Goal: Information Seeking & Learning: Compare options

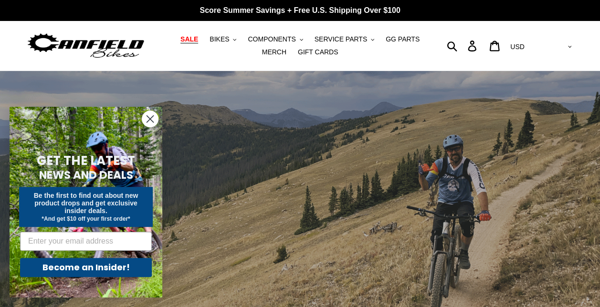
click at [185, 40] on span "SALE" at bounding box center [189, 39] width 18 height 8
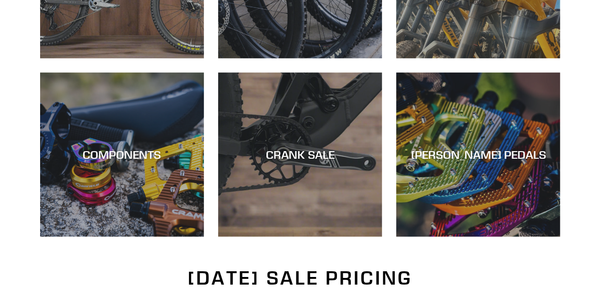
scroll to position [393, 0]
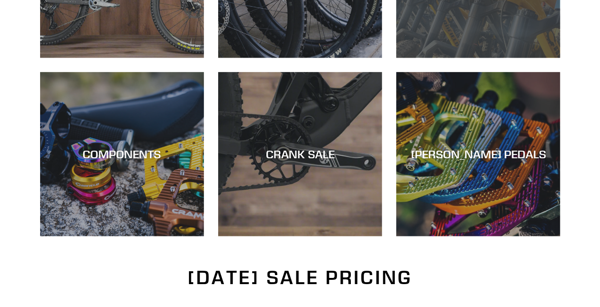
click at [444, 58] on div "DEMO BIKE SALE" at bounding box center [478, 58] width 164 height 0
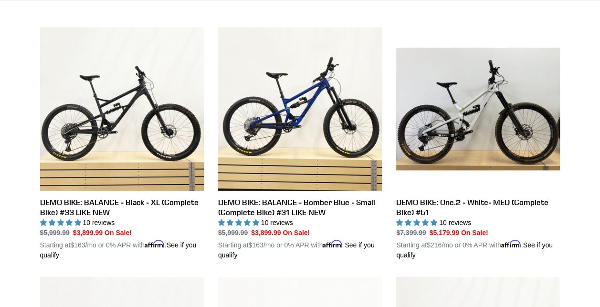
scroll to position [256, 0]
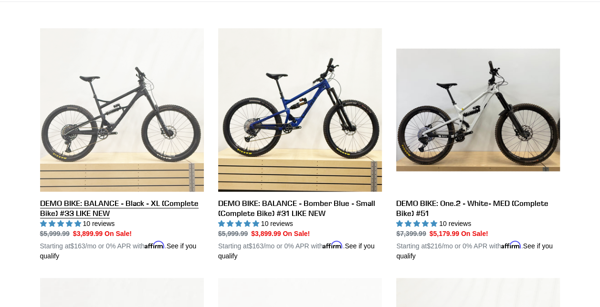
click at [113, 170] on link "DEMO BIKE: BALANCE - Black - XL (Complete Bike) #33 LIKE NEW" at bounding box center [122, 144] width 164 height 233
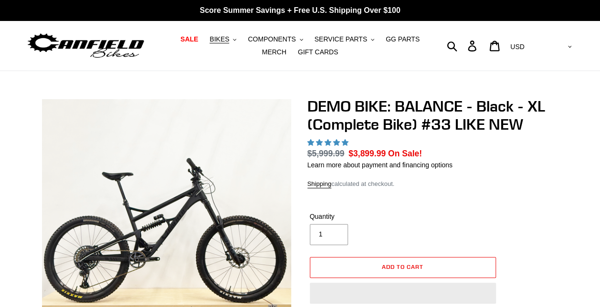
select select "highest-rating"
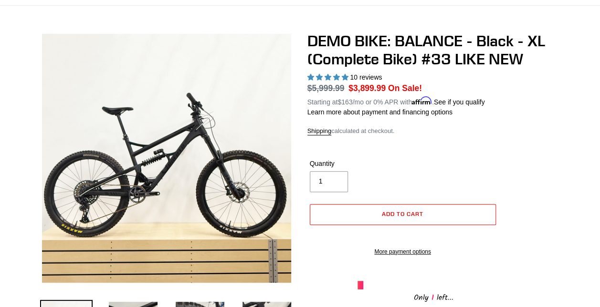
scroll to position [59, 0]
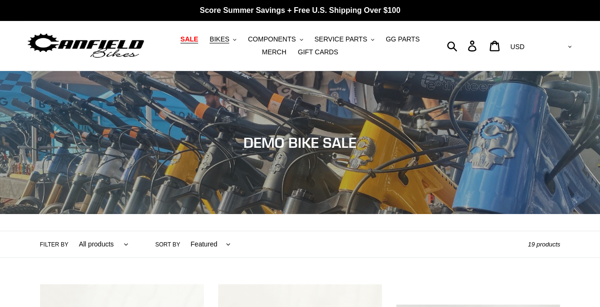
click at [180, 40] on span "SALE" at bounding box center [189, 39] width 18 height 8
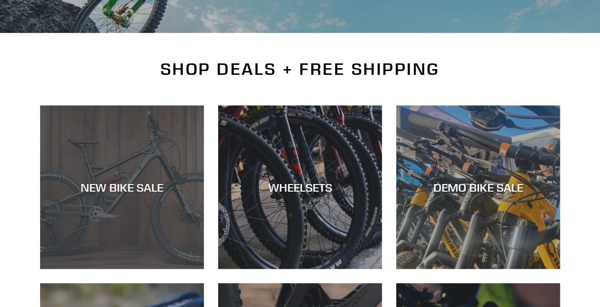
click at [144, 190] on div "NEW BIKE SALE" at bounding box center [122, 187] width 164 height 14
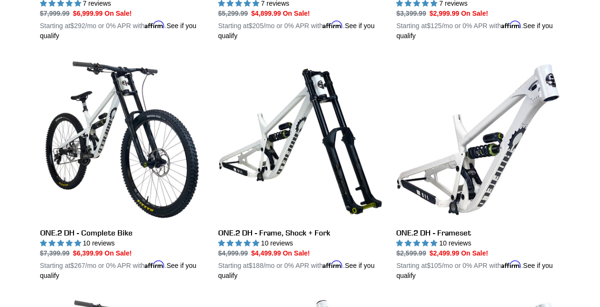
scroll to position [467, 0]
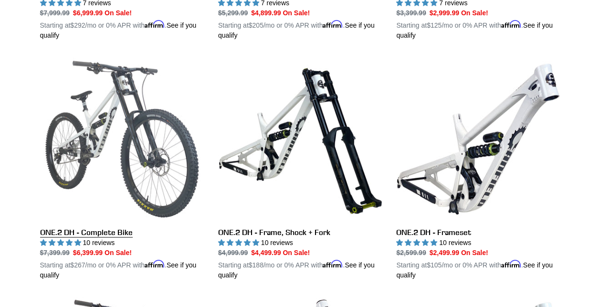
click at [90, 149] on link "ONE.2 DH - Complete Bike" at bounding box center [122, 168] width 164 height 223
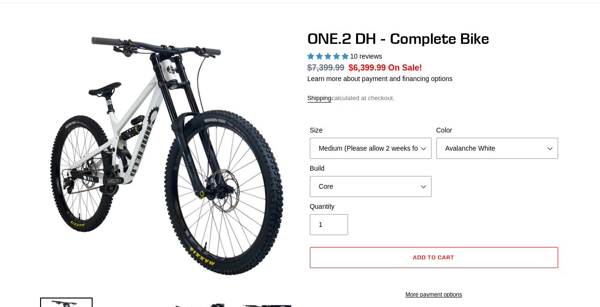
select select "highest-rating"
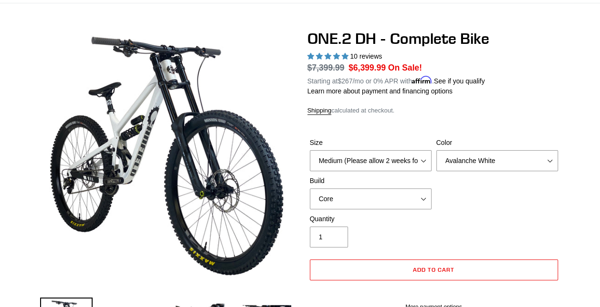
click at [370, 147] on label "Size" at bounding box center [371, 143] width 122 height 10
click at [370, 150] on select "Medium (Please allow 2 weeks for delivery) Large (Sold Out)" at bounding box center [371, 160] width 122 height 21
click at [370, 158] on select "Medium (Please allow 2 weeks for delivery) Large (Sold Out)" at bounding box center [371, 160] width 122 height 21
select select "Large (Sold Out)"
click at [310, 150] on select "Medium (Please allow 2 weeks for delivery) Large (Sold Out)" at bounding box center [371, 160] width 122 height 21
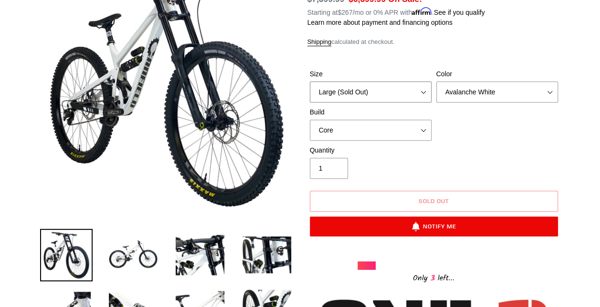
scroll to position [137, 0]
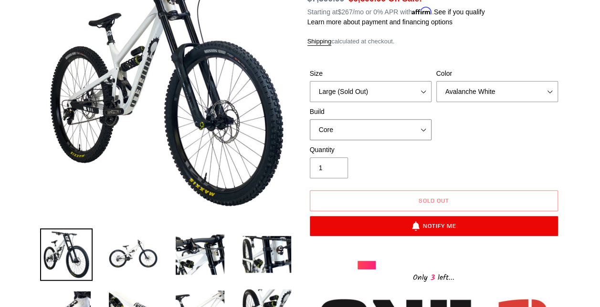
click at [371, 132] on select "Core Pro" at bounding box center [371, 129] width 122 height 21
select select "Pro"
click at [310, 119] on select "Core Pro" at bounding box center [371, 129] width 122 height 21
click at [385, 97] on select "Medium (Please allow 2 weeks for delivery) Large (Sold Out)" at bounding box center [371, 91] width 122 height 21
select select "Medium (Please allow 2 weeks for delivery)"
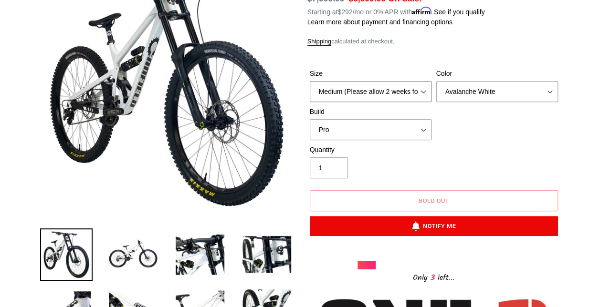
click at [310, 81] on select "Medium (Please allow 2 weeks for delivery) Large (Sold Out)" at bounding box center [371, 91] width 122 height 21
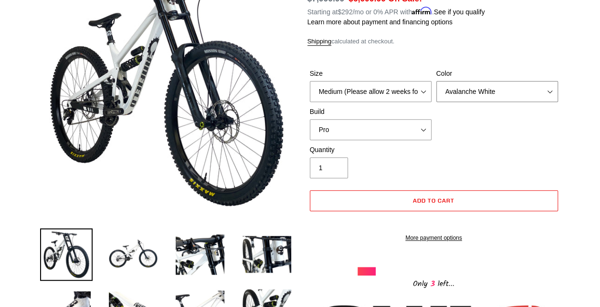
click at [459, 87] on select "Avalanche White Bentonite Grey" at bounding box center [497, 91] width 122 height 21
select select "Bentonite Grey"
click at [436, 81] on select "Avalanche White Bentonite Grey" at bounding box center [497, 91] width 122 height 21
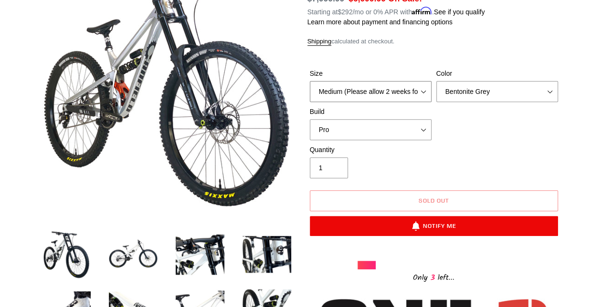
click at [392, 84] on select "Medium (Please allow 2 weeks for delivery) Large (Sold Out)" at bounding box center [371, 91] width 122 height 21
click at [310, 81] on select "Medium (Please allow 2 weeks for delivery) Large (Sold Out)" at bounding box center [371, 91] width 122 height 21
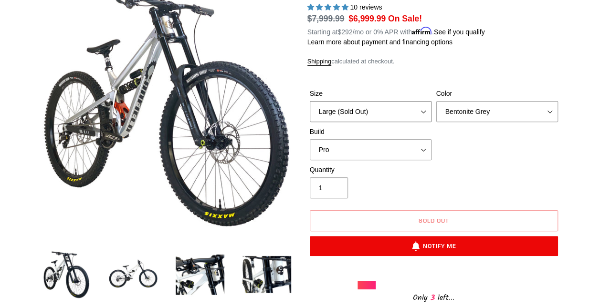
scroll to position [99, 0]
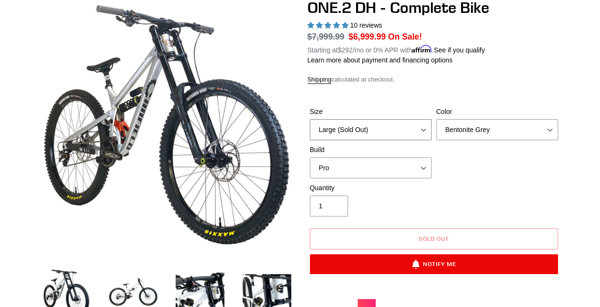
click at [393, 133] on select "Medium (Please allow 2 weeks for delivery) Large (Sold Out)" at bounding box center [371, 129] width 122 height 21
select select "Medium (Please allow 2 weeks for delivery)"
click at [310, 119] on select "Medium (Please allow 2 weeks for delivery) Large (Sold Out)" at bounding box center [371, 129] width 122 height 21
click at [358, 162] on select "Core Pro" at bounding box center [371, 168] width 122 height 21
select select "Core"
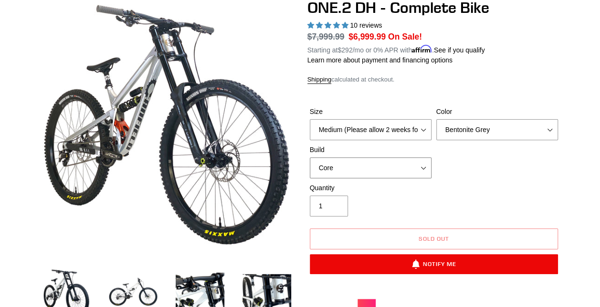
click at [310, 158] on select "Core Pro" at bounding box center [371, 168] width 122 height 21
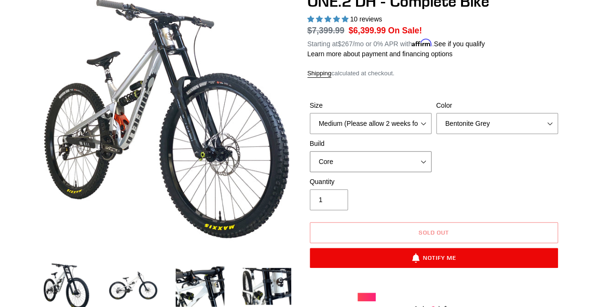
scroll to position [72, 0]
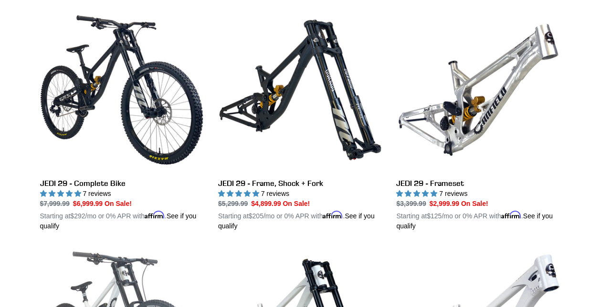
scroll to position [273, 0]
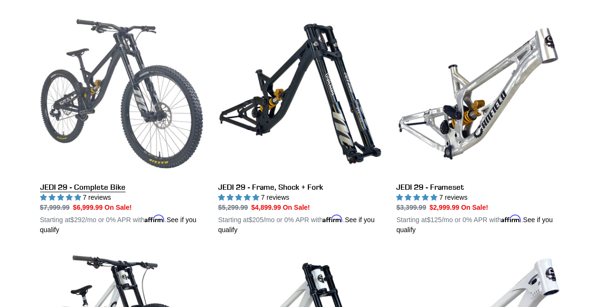
click at [105, 103] on link "JEDI 29 - Complete Bike" at bounding box center [122, 123] width 164 height 223
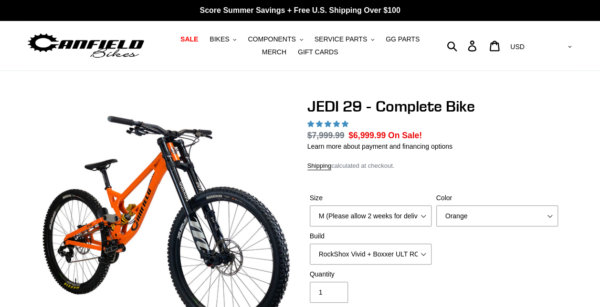
select select "highest-rating"
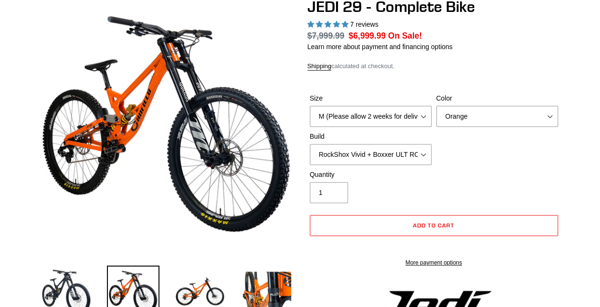
click at [377, 128] on div "Size M (Please allow 2 weeks for delivery) L (Please allow 2 weeks for delivery…" at bounding box center [433, 132] width 253 height 76
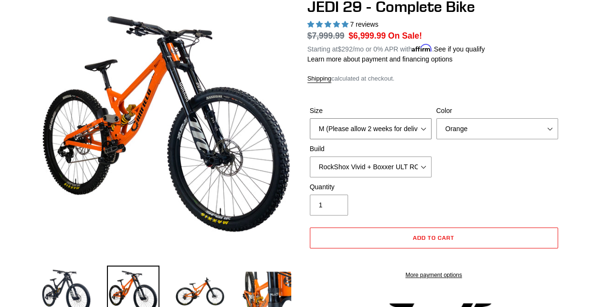
click at [377, 128] on select "M (Please allow 2 weeks for delivery) L (Please allow 2 weeks for delivery) XL …" at bounding box center [371, 128] width 122 height 21
select select "L (Please allow 2 weeks for delivery)"
click at [310, 118] on select "M (Please allow 2 weeks for delivery) L (Please allow 2 weeks for delivery) XL …" at bounding box center [371, 128] width 122 height 21
click at [397, 165] on select "RockShox Vivid + Boxxer ULT RC2 C3 200 + SRAM XO RockShox Vivid + Boxxer ULT RC…" at bounding box center [371, 167] width 122 height 21
click at [310, 157] on select "RockShox Vivid + Boxxer ULT RC2 C3 200 + SRAM XO RockShox Vivid + Boxxer ULT RC…" at bounding box center [371, 167] width 122 height 21
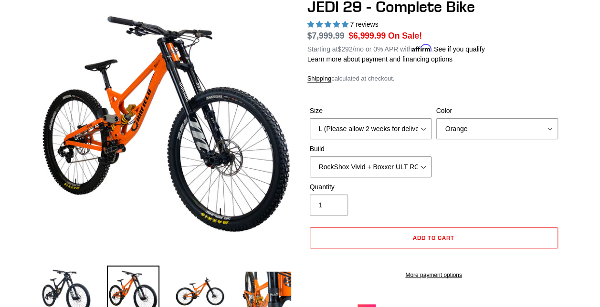
click at [395, 167] on select "RockShox Vivid + Boxxer ULT RC2 C3 200 + SRAM XO RockShox Vivid + Boxxer ULT RC…" at bounding box center [371, 167] width 122 height 21
click at [310, 157] on select "RockShox Vivid + Boxxer ULT RC2 C3 200 + SRAM XO RockShox Vivid + Boxxer ULT RC…" at bounding box center [371, 167] width 122 height 21
click at [386, 168] on select "RockShox Vivid + Boxxer ULT RC2 C3 200 + SRAM XO RockShox Vivid + Boxxer ULT RC…" at bounding box center [371, 167] width 122 height 21
click at [310, 157] on select "RockShox Vivid + Boxxer ULT RC2 C3 200 + SRAM XO RockShox Vivid + Boxxer ULT RC…" at bounding box center [371, 167] width 122 height 21
click at [398, 171] on select "RockShox Vivid + Boxxer ULT RC2 C3 200 + SRAM XO RockShox Vivid + Boxxer ULT RC…" at bounding box center [371, 167] width 122 height 21
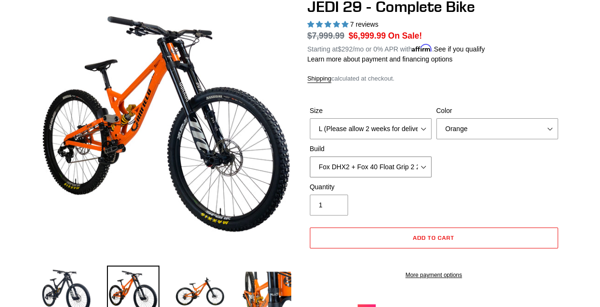
select select "RockShox Vivid + Boxxer ULT RC2 C3 200 + Shimano"
click at [310, 157] on select "RockShox Vivid + Boxxer ULT RC2 C3 200 + SRAM XO RockShox Vivid + Boxxer ULT RC…" at bounding box center [371, 167] width 122 height 21
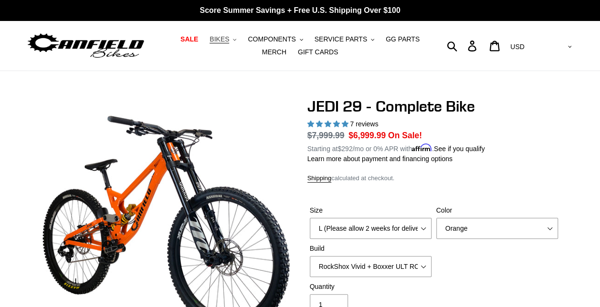
click at [216, 40] on span "BIKES" at bounding box center [220, 39] width 20 height 8
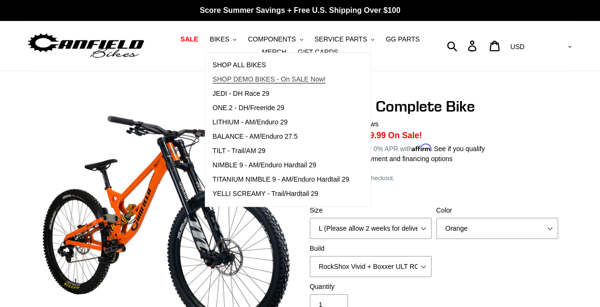
click at [245, 77] on span "SHOP DEMO BIKES - On SALE Now!" at bounding box center [268, 79] width 113 height 8
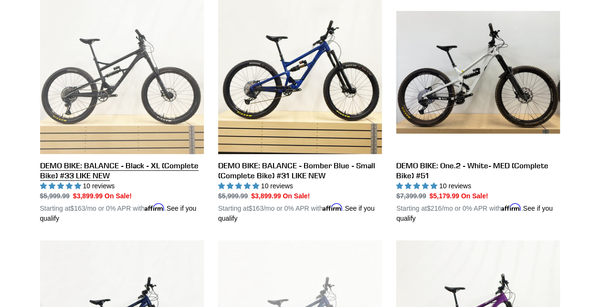
scroll to position [294, 0]
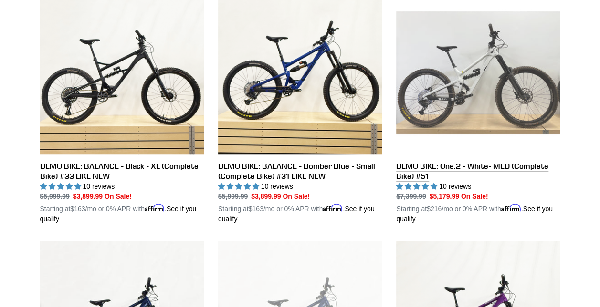
click at [482, 100] on link "DEMO BIKE: One.2 - White- MED (Complete Bike) #51" at bounding box center [478, 107] width 164 height 233
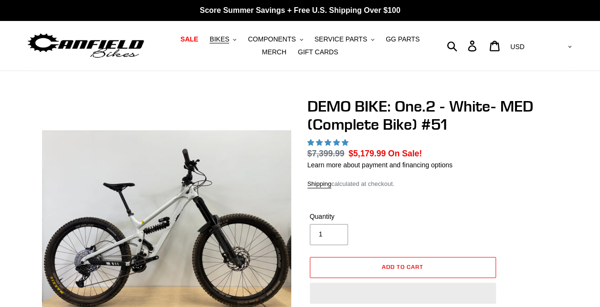
select select "highest-rating"
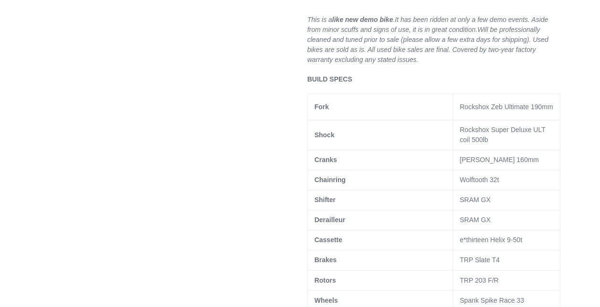
scroll to position [430, 0]
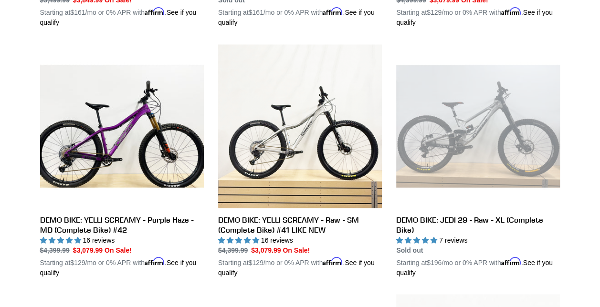
scroll to position [742, 0]
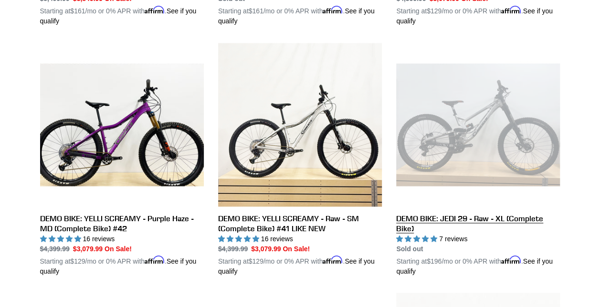
click at [485, 167] on link "DEMO BIKE: JEDI 29 - Raw - XL (Complete Bike)" at bounding box center [478, 159] width 164 height 233
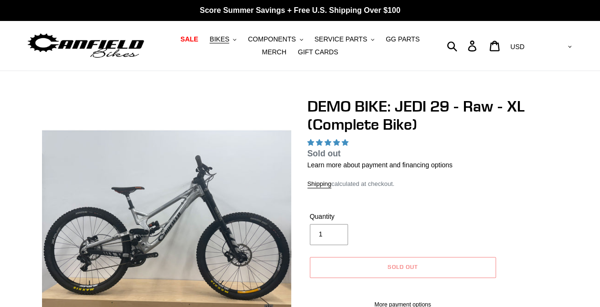
select select "highest-rating"
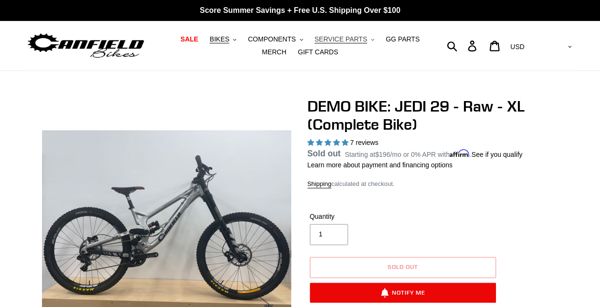
click at [346, 40] on button "SERVICE PARTS .cls-1{fill:#231f20}" at bounding box center [344, 39] width 69 height 13
click at [300, 39] on icon ".cls-1{fill:#231f20}" at bounding box center [301, 39] width 3 height 3
click at [220, 38] on button "BIKES .cls-1{fill:#231f20}" at bounding box center [223, 39] width 36 height 13
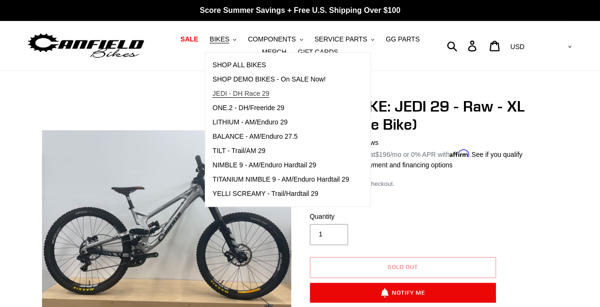
click at [232, 97] on span "JEDI - DH Race 29" at bounding box center [240, 94] width 57 height 8
